Goal: Check status: Check status

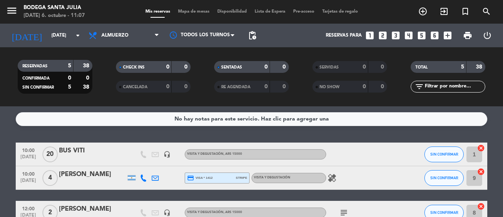
click at [479, 128] on div "No hay notas para este servicio. Haz clic para agregar una 10:00 [DATE] BUS VIT…" at bounding box center [251, 161] width 503 height 110
click at [63, 41] on input "[DATE]" at bounding box center [79, 35] width 62 height 13
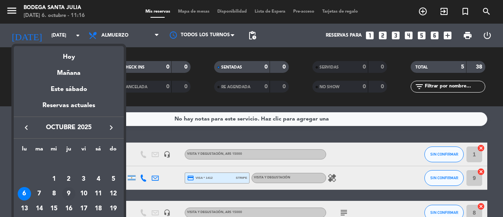
click at [70, 190] on div "9" at bounding box center [68, 193] width 13 height 13
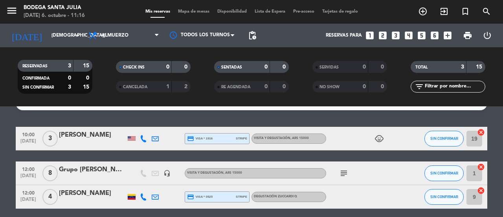
scroll to position [18, 0]
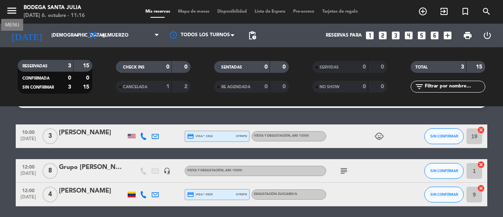
drag, startPoint x: 10, startPoint y: 12, endPoint x: 31, endPoint y: 23, distance: 23.9
click at [10, 12] on icon "menu" at bounding box center [12, 11] width 12 height 12
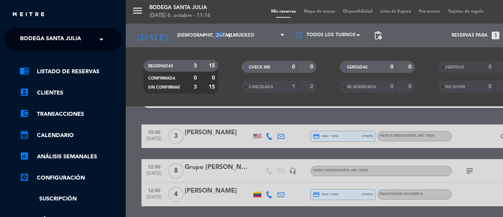
click at [97, 40] on span at bounding box center [103, 39] width 13 height 17
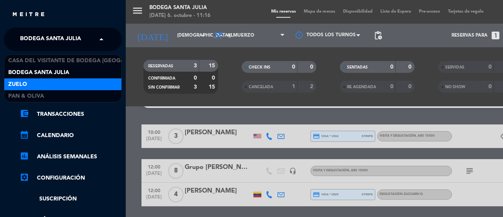
click at [73, 87] on div "Zuelo" at bounding box center [62, 84] width 117 height 12
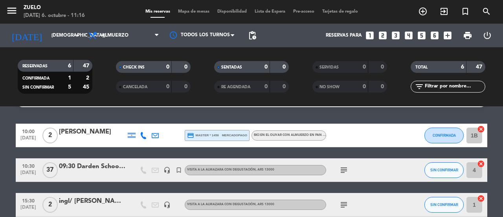
scroll to position [18, 0]
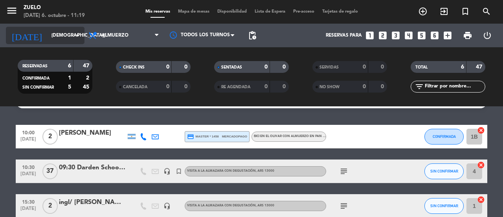
click at [63, 34] on input "[DEMOGRAPHIC_DATA][DATE]" at bounding box center [79, 35] width 62 height 13
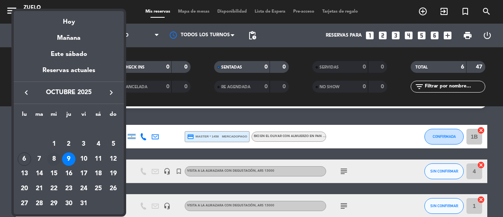
click at [54, 159] on div "8" at bounding box center [53, 158] width 13 height 13
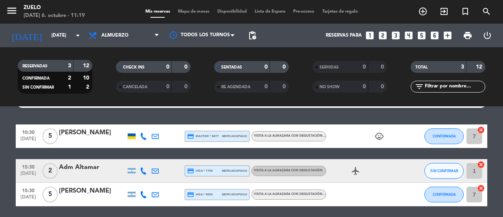
scroll to position [21, 0]
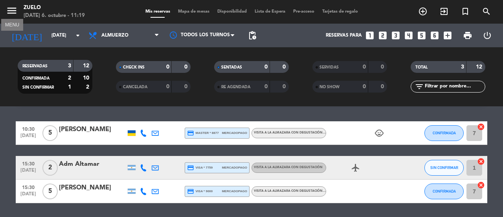
click at [12, 11] on icon "menu" at bounding box center [12, 11] width 12 height 12
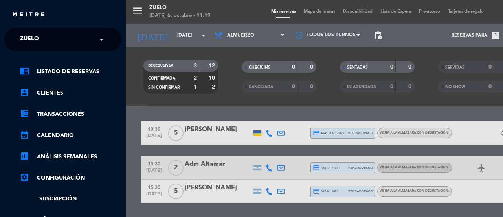
click at [101, 37] on span at bounding box center [103, 39] width 13 height 17
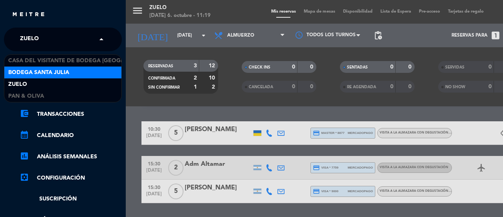
click at [65, 77] on div "Bodega Santa Julia" at bounding box center [62, 72] width 117 height 12
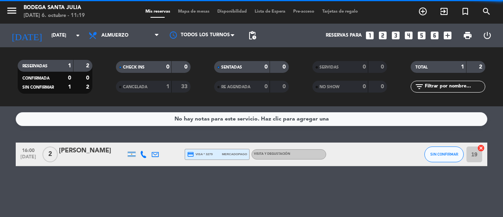
scroll to position [0, 0]
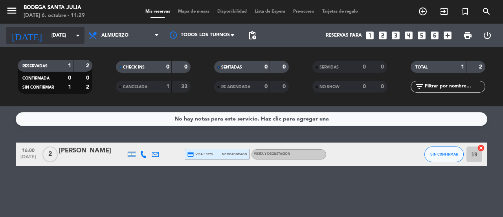
click at [74, 35] on icon "arrow_drop_down" at bounding box center [77, 35] width 9 height 9
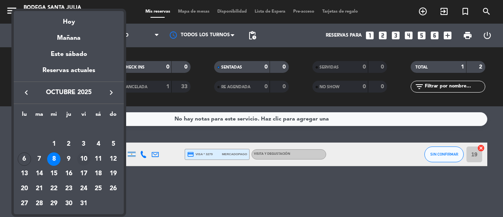
click at [83, 160] on div "10" at bounding box center [83, 158] width 13 height 13
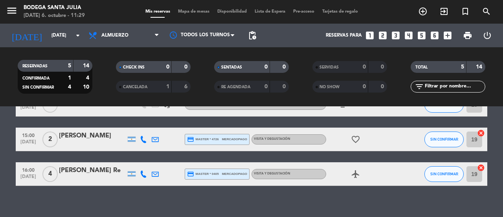
scroll to position [116, 0]
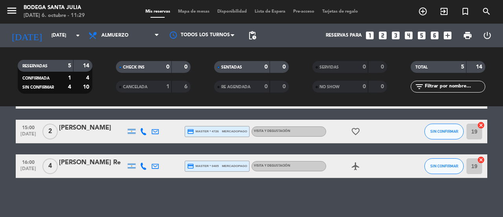
click at [67, 164] on div "[PERSON_NAME] Re" at bounding box center [92, 162] width 67 height 10
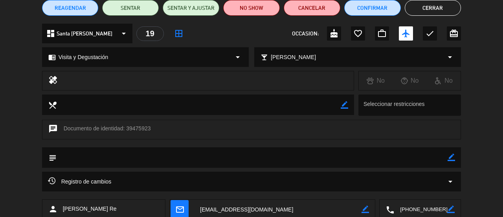
scroll to position [76, 0]
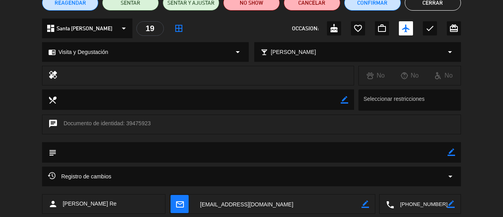
click at [454, 177] on icon "arrow_drop_down" at bounding box center [450, 175] width 9 height 9
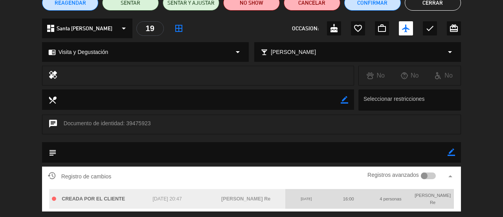
drag, startPoint x: 483, startPoint y: 104, endPoint x: 479, endPoint y: 98, distance: 7.1
click at [483, 105] on div "local_dining border_color Seleccionar restricciones" at bounding box center [251, 101] width 503 height 25
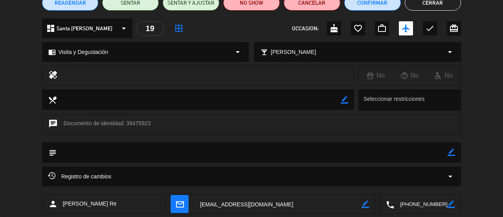
click at [433, 6] on button "Cerrar" at bounding box center [433, 3] width 57 height 16
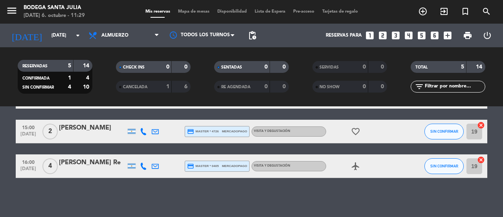
click at [364, 201] on div "No hay notas para este servicio. Haz clic para agregar una 10:00 [DATE] 4 [PERS…" at bounding box center [251, 161] width 503 height 110
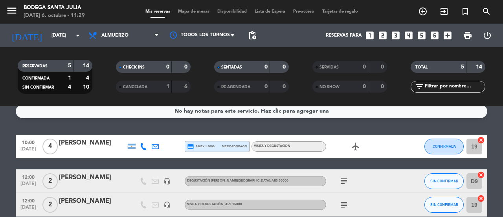
scroll to position [0, 0]
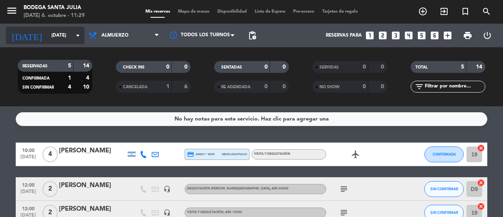
click at [80, 34] on div "[DATE] [DATE] arrow_drop_down" at bounding box center [45, 35] width 79 height 17
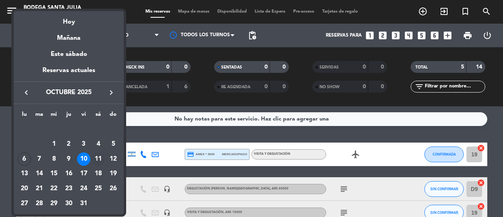
click at [99, 158] on div "11" at bounding box center [98, 158] width 13 height 13
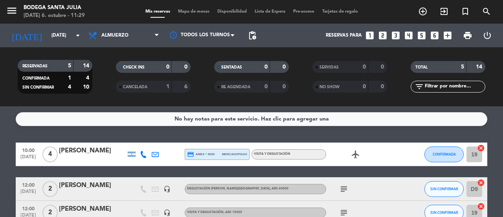
type input "[DATE]"
